Goal: Transaction & Acquisition: Purchase product/service

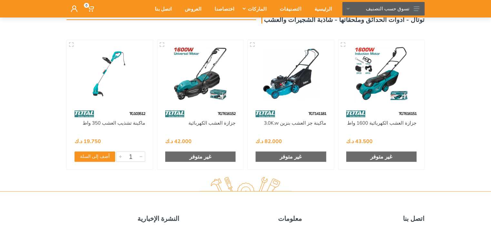
scroll to position [65, 0]
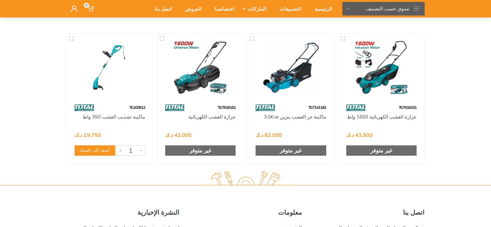
click at [80, 97] on div at bounding box center [110, 68] width 86 height 68
click at [95, 84] on img at bounding box center [110, 68] width 75 height 56
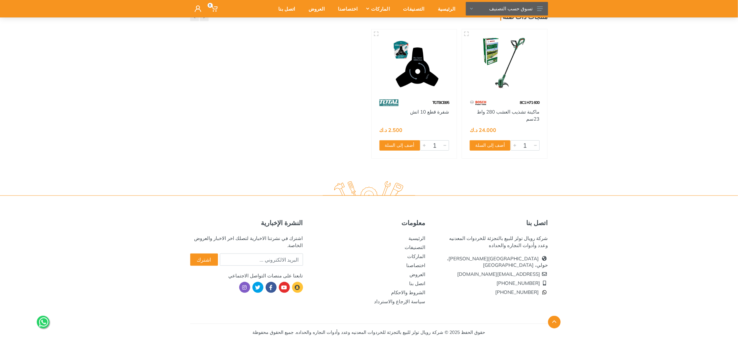
scroll to position [196, 0]
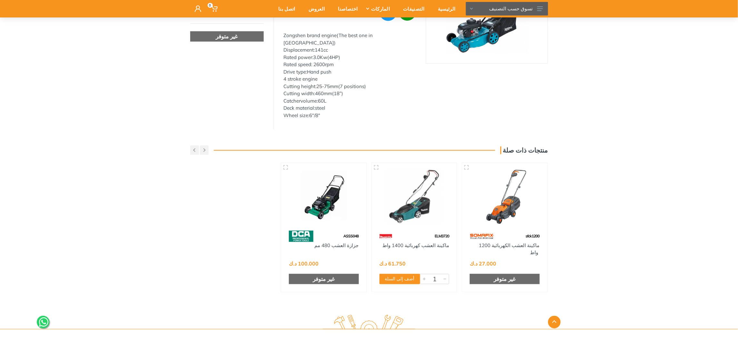
scroll to position [194, 0]
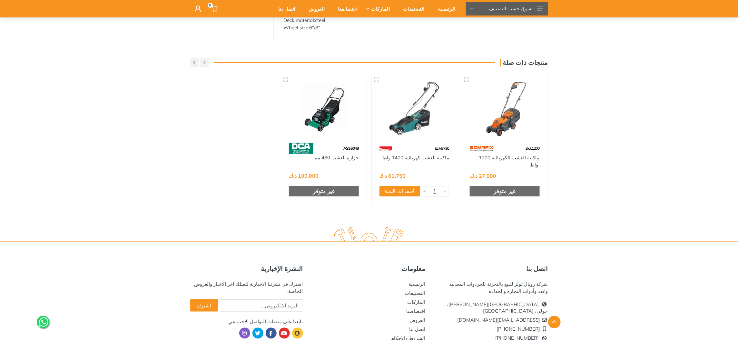
click at [409, 119] on img at bounding box center [415, 108] width 74 height 55
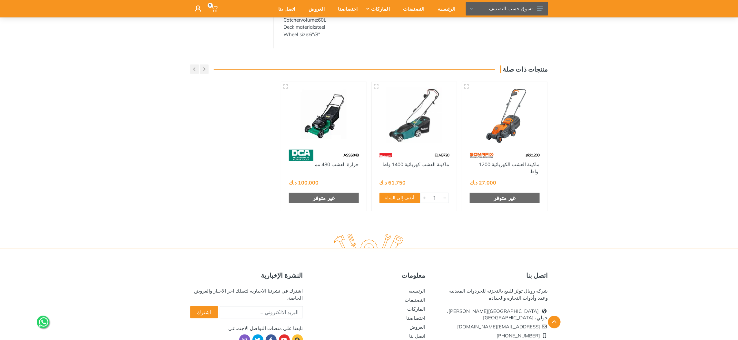
scroll to position [233, 0]
